Goal: Find specific page/section: Find specific page/section

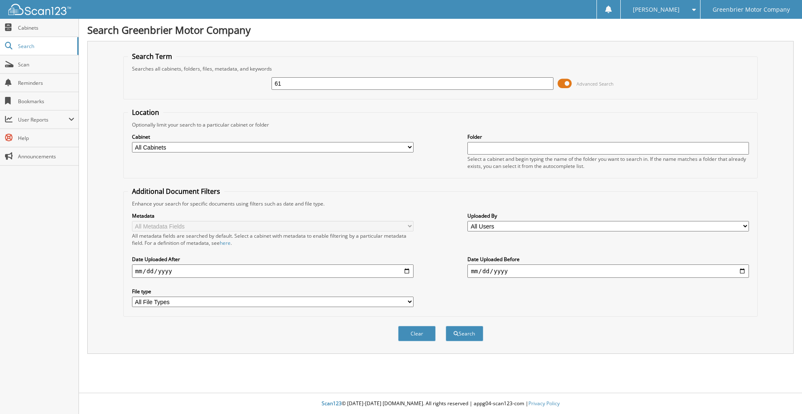
type input "6"
type input "6118150"
click at [446, 326] on button "Search" at bounding box center [465, 333] width 38 height 15
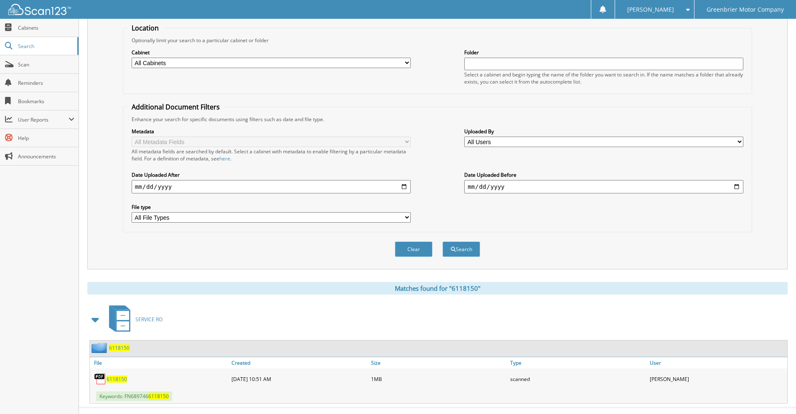
scroll to position [99, 0]
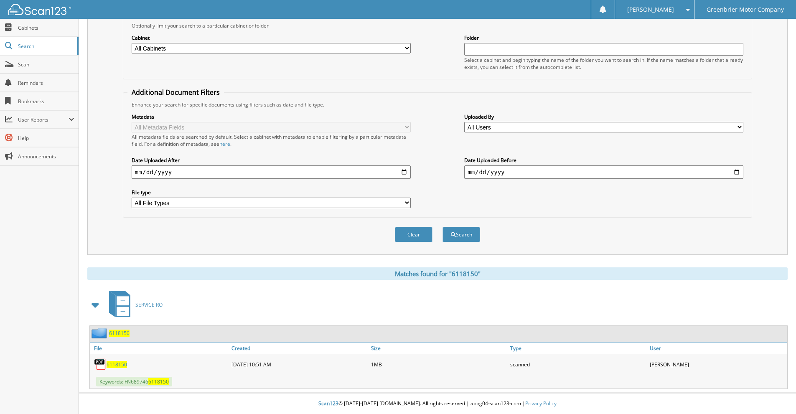
click at [117, 364] on span "6118150" at bounding box center [117, 364] width 20 height 7
